Goal: Task Accomplishment & Management: Use online tool/utility

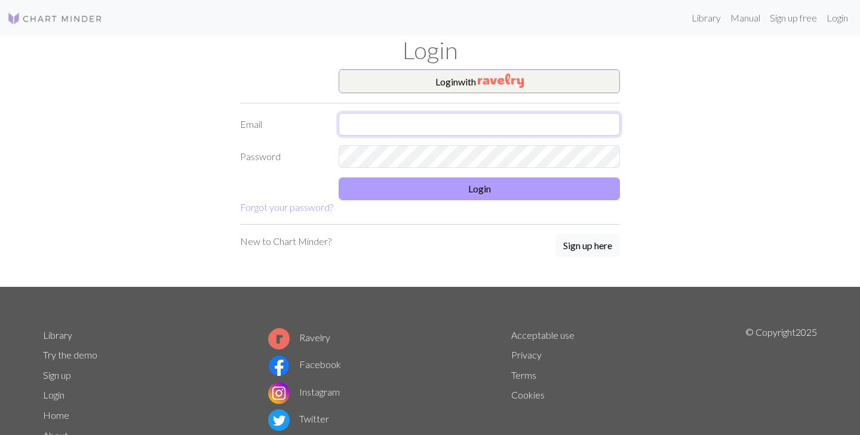
type input "[EMAIL_ADDRESS][DOMAIN_NAME]"
click at [372, 192] on button "Login" at bounding box center [478, 188] width 281 height 23
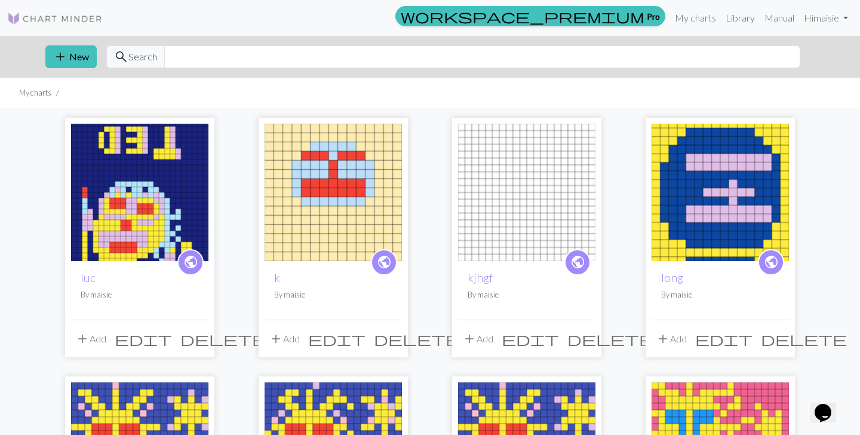
click at [698, 237] on img at bounding box center [719, 192] width 137 height 137
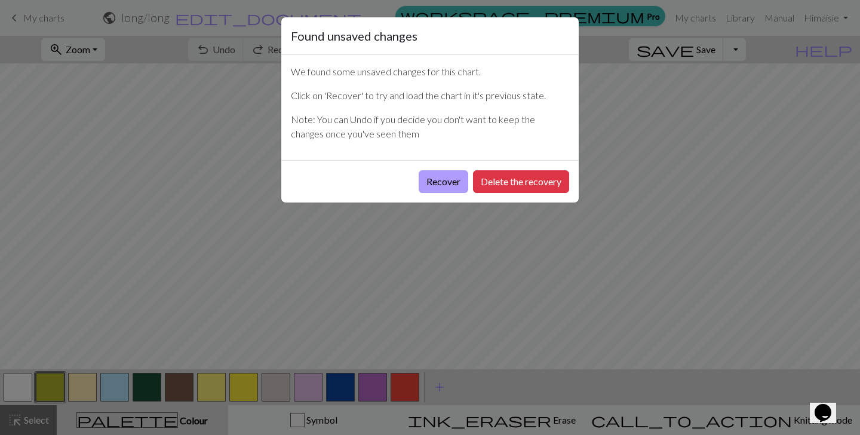
click at [428, 186] on button "Recover" at bounding box center [443, 181] width 50 height 23
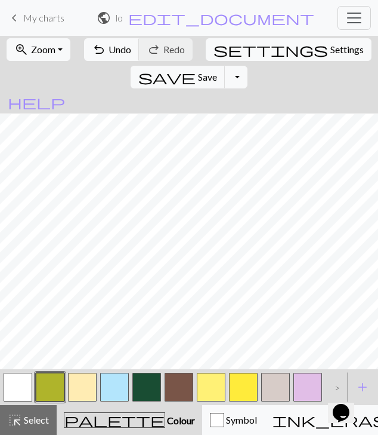
scroll to position [428, 0]
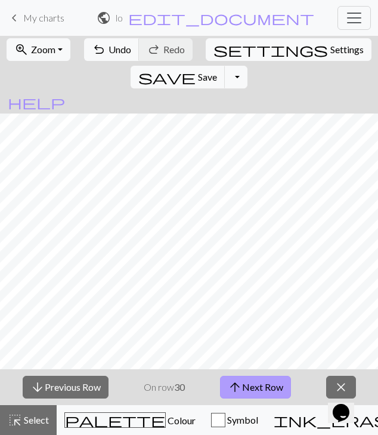
click at [253, 389] on button "arrow_upward Next Row" at bounding box center [255, 386] width 71 height 23
click at [266, 384] on button "arrow_upward Next Row" at bounding box center [255, 386] width 71 height 23
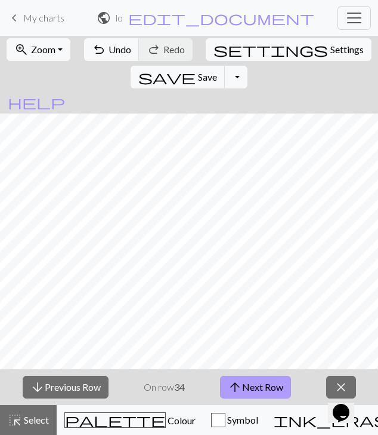
click at [266, 384] on button "arrow_upward Next Row" at bounding box center [255, 386] width 71 height 23
click at [279, 381] on button "arrow_upward Next Row" at bounding box center [255, 386] width 71 height 23
click at [280, 381] on button "arrow_upward Next Row" at bounding box center [255, 386] width 71 height 23
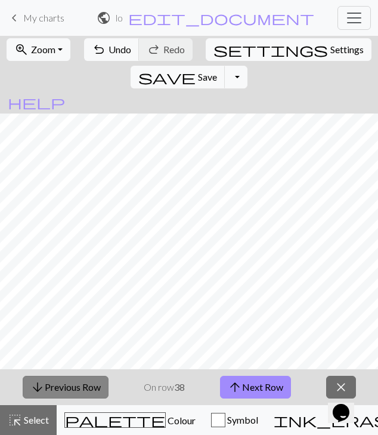
click at [88, 386] on button "arrow_downward Previous Row" at bounding box center [66, 386] width 86 height 23
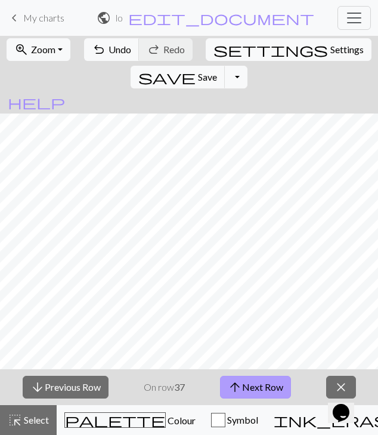
click at [248, 383] on button "arrow_upward Next Row" at bounding box center [255, 386] width 71 height 23
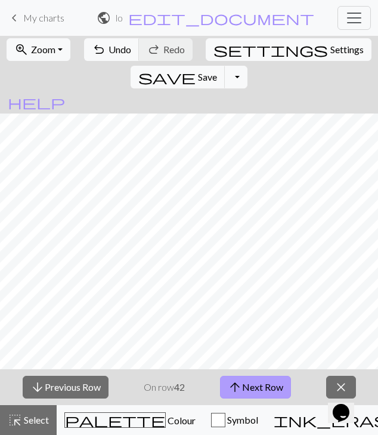
click at [248, 383] on button "arrow_upward Next Row" at bounding box center [255, 386] width 71 height 23
click at [297, 33] on nav "keyboard_arrow_left My charts public long / long edit_document Edit settings wo…" at bounding box center [189, 18] width 378 height 36
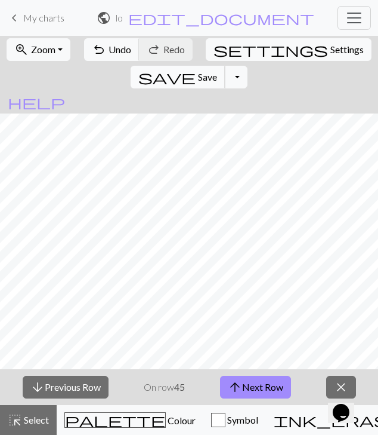
click at [226, 66] on button "save Save Save" at bounding box center [178, 77] width 95 height 23
